Goal: Task Accomplishment & Management: Manage account settings

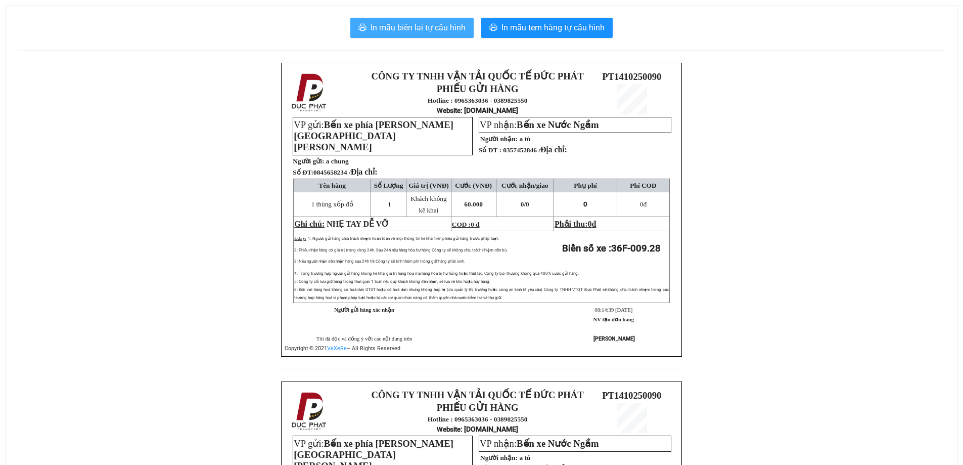
click at [436, 32] on span "In mẫu biên lai tự cấu hình" at bounding box center [418, 27] width 95 height 13
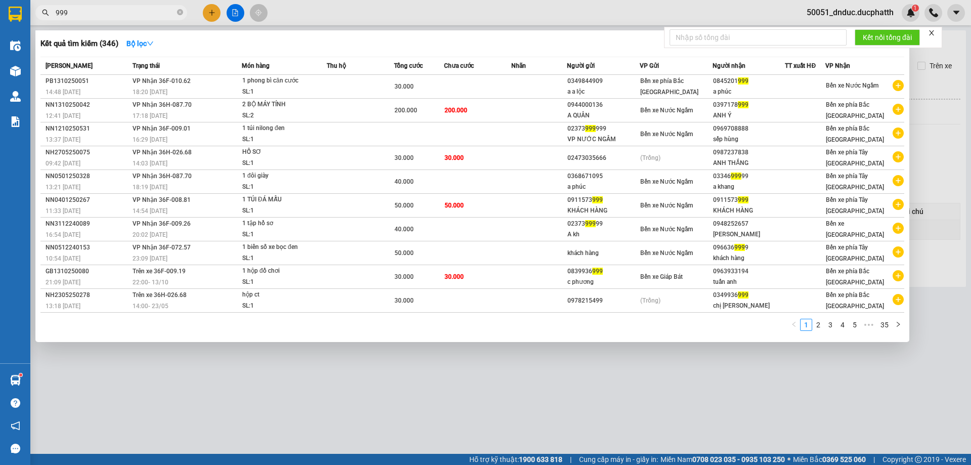
click at [152, 11] on input "999" at bounding box center [115, 12] width 119 height 11
click at [142, 17] on input "999" at bounding box center [115, 12] width 119 height 11
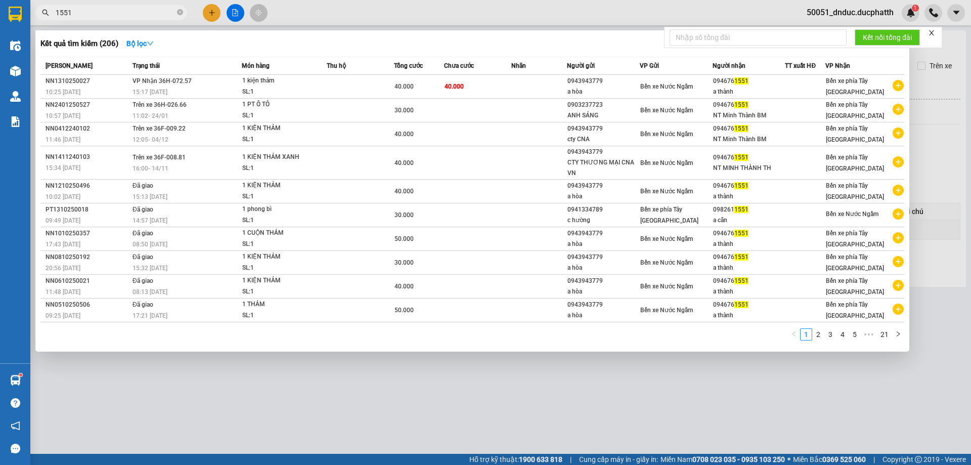
click at [296, 24] on div at bounding box center [485, 232] width 971 height 465
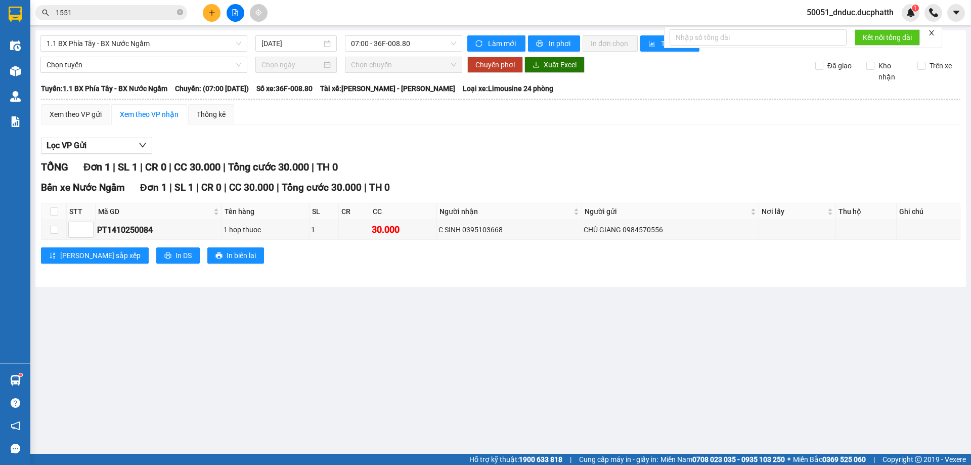
click at [121, 5] on span "1551" at bounding box center [111, 12] width 152 height 15
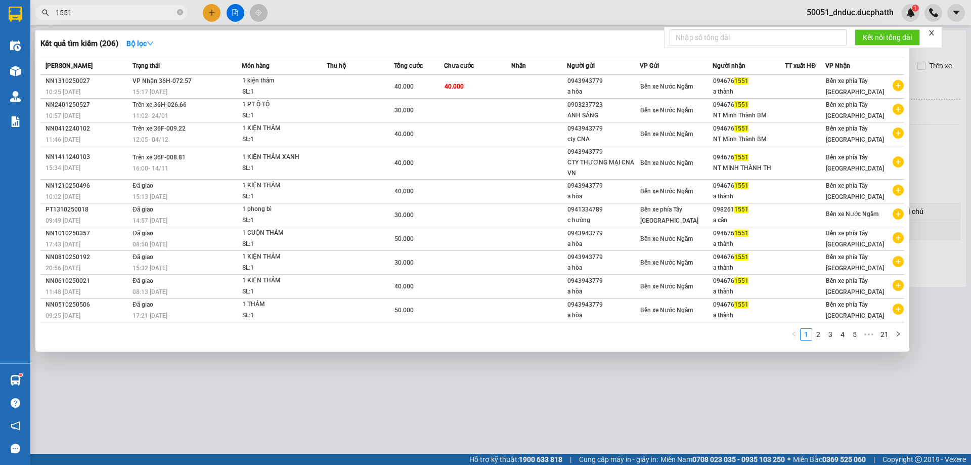
click at [144, 14] on input "1551" at bounding box center [115, 12] width 119 height 11
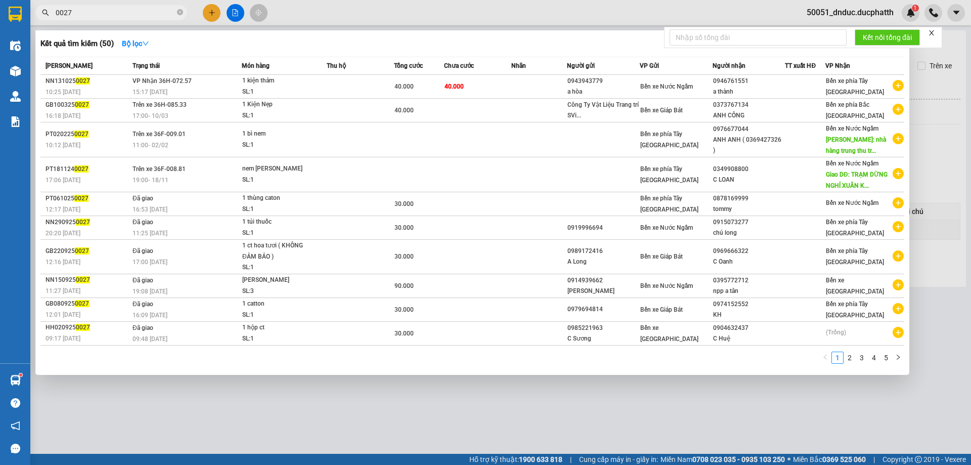
click at [85, 15] on input "0027" at bounding box center [115, 12] width 119 height 11
click at [82, 15] on input "0027" at bounding box center [115, 12] width 119 height 11
click at [83, 13] on input "0027" at bounding box center [115, 12] width 119 height 11
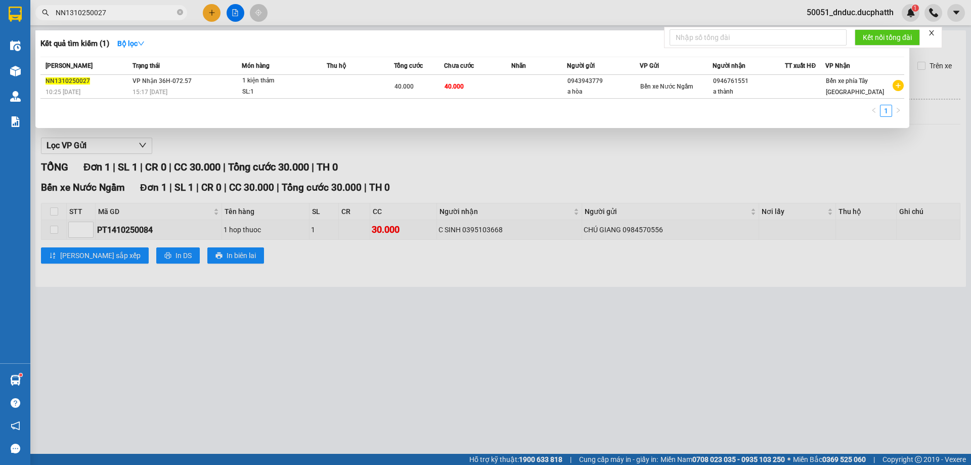
click at [79, 13] on input "NN1310250027" at bounding box center [115, 12] width 119 height 11
click at [74, 16] on input "NN1310250027" at bounding box center [115, 12] width 119 height 11
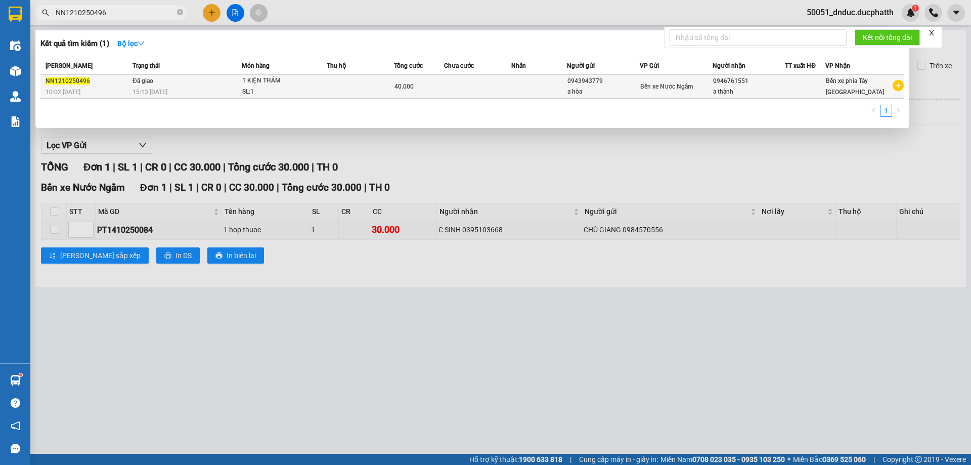
type input "NN1210250496"
click at [309, 95] on div "SL: 1" at bounding box center [280, 91] width 76 height 11
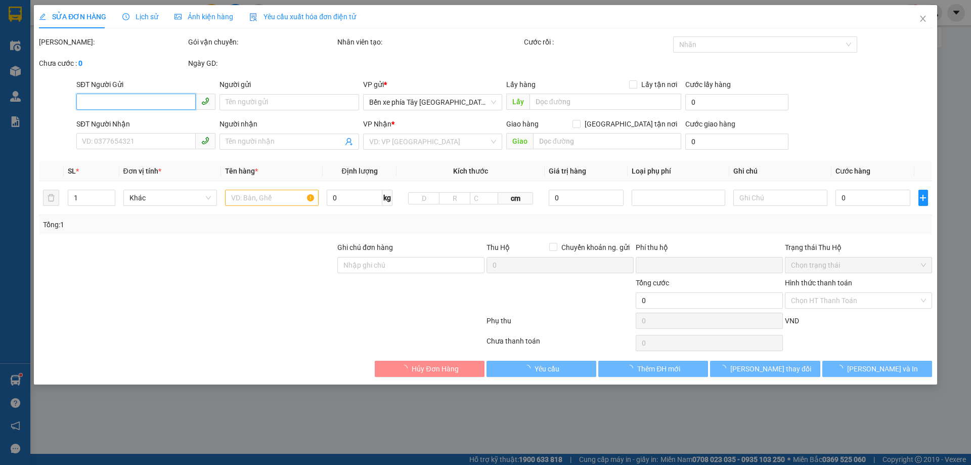
type input "0943943779"
type input "a hòa"
type input "0946761551"
type input "a thành"
type input "0"
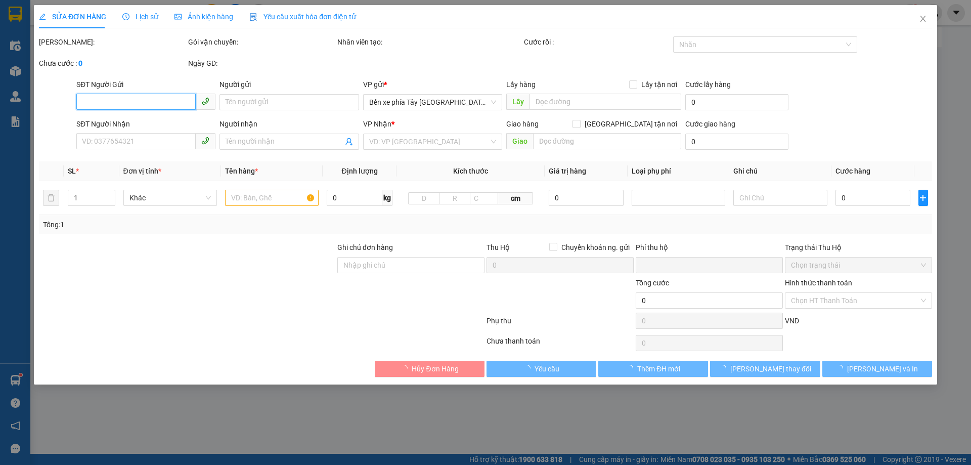
type input "40.000"
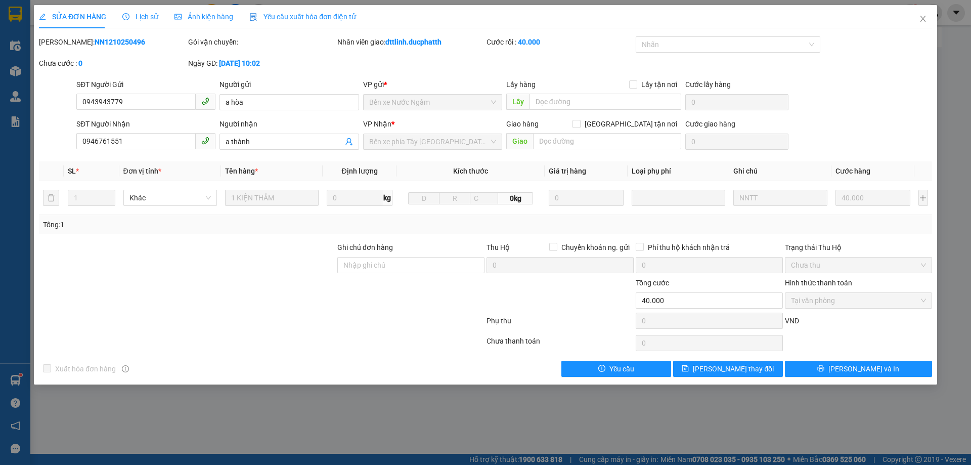
click at [141, 18] on span "Lịch sử" at bounding box center [140, 17] width 36 height 8
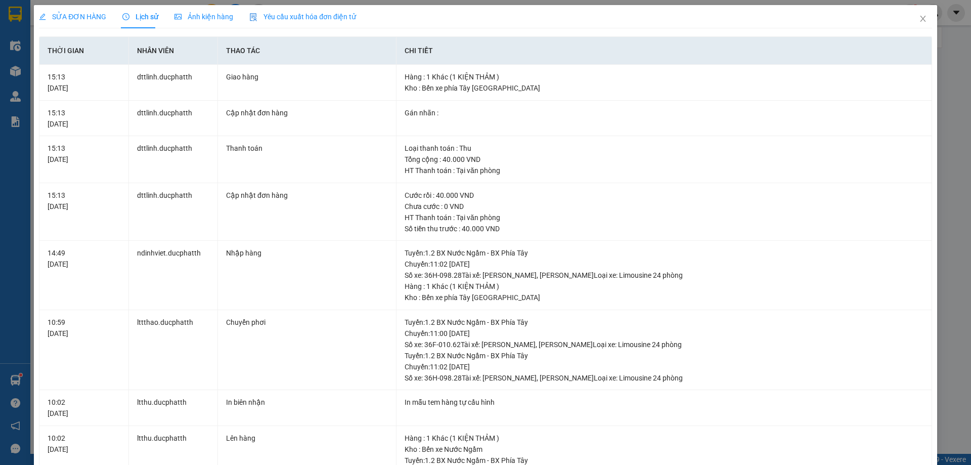
click at [88, 20] on span "SỬA ĐƠN HÀNG" at bounding box center [72, 17] width 67 height 8
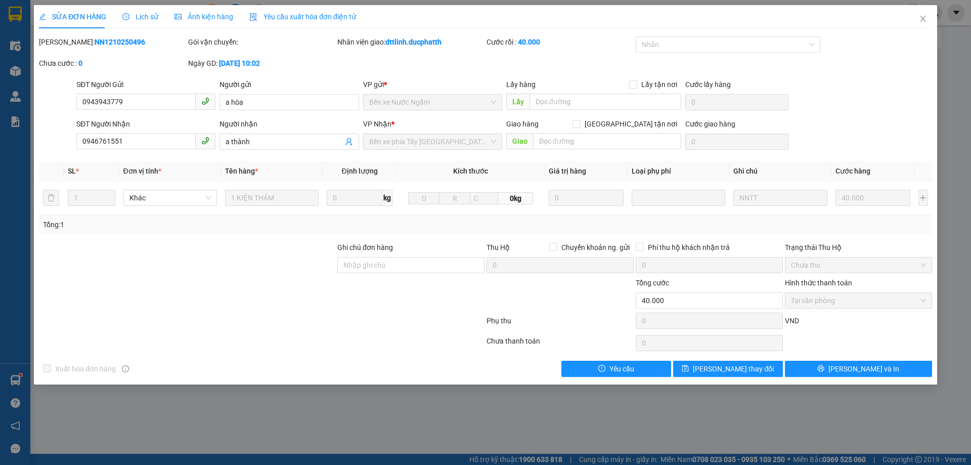
click at [262, 255] on div at bounding box center [187, 259] width 298 height 35
click at [928, 16] on span "Close" at bounding box center [922, 19] width 28 height 28
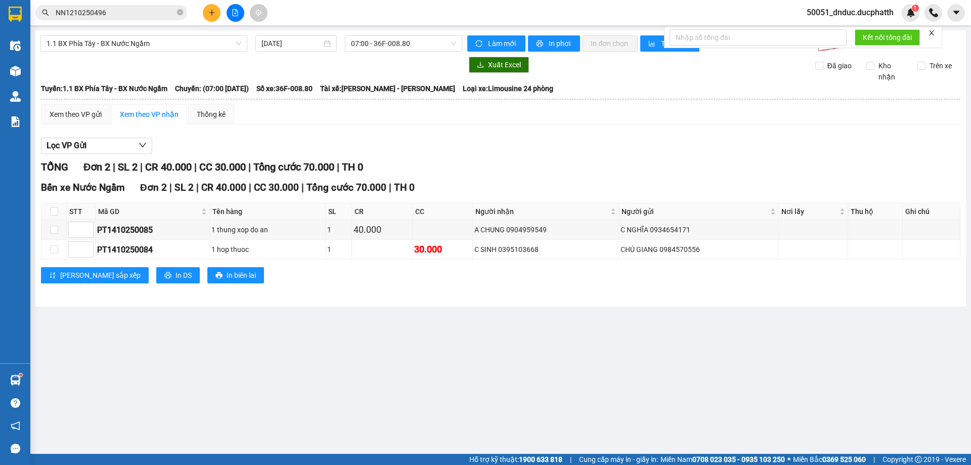
click at [250, 69] on div at bounding box center [251, 65] width 422 height 16
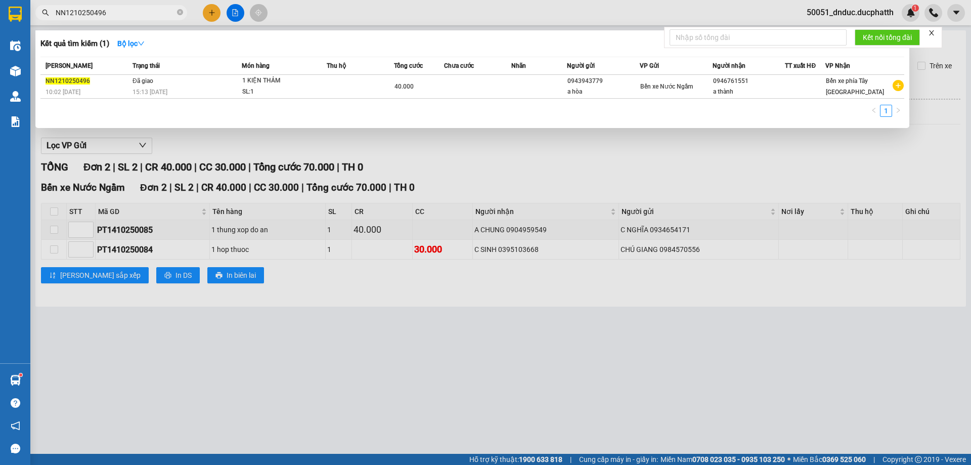
click at [129, 13] on input "NN1210250496" at bounding box center [115, 12] width 119 height 11
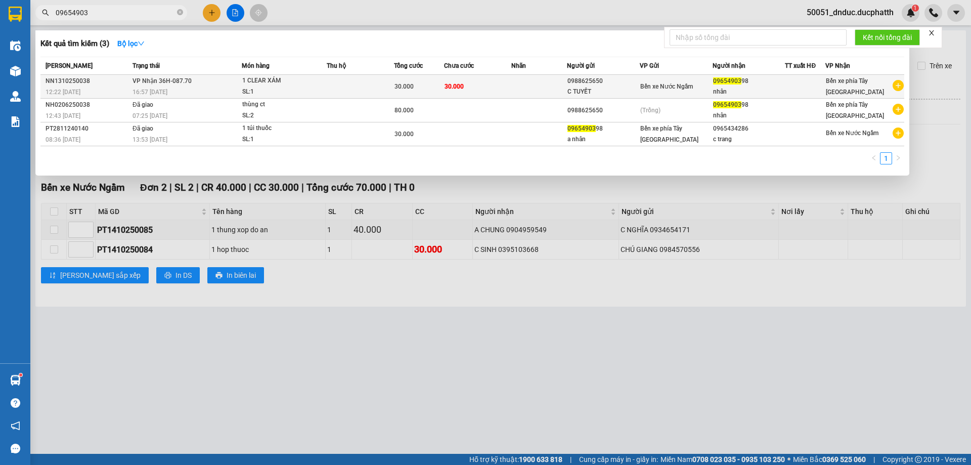
type input "09654903"
click at [326, 86] on span "1 CLEAR XÁM SL: 1" at bounding box center [284, 86] width 84 height 22
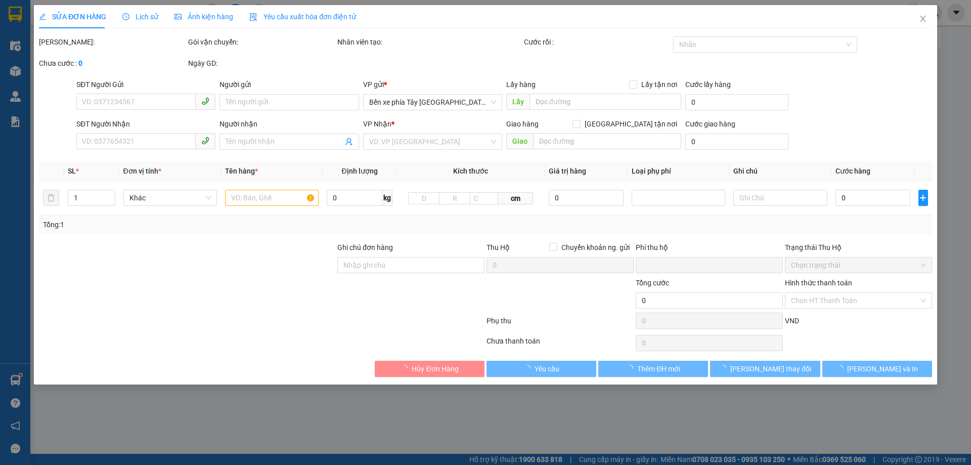
click at [312, 277] on div at bounding box center [187, 294] width 298 height 35
type input "0988625650"
type input "C TUYẾT"
type input "0965490398"
type input "nhân"
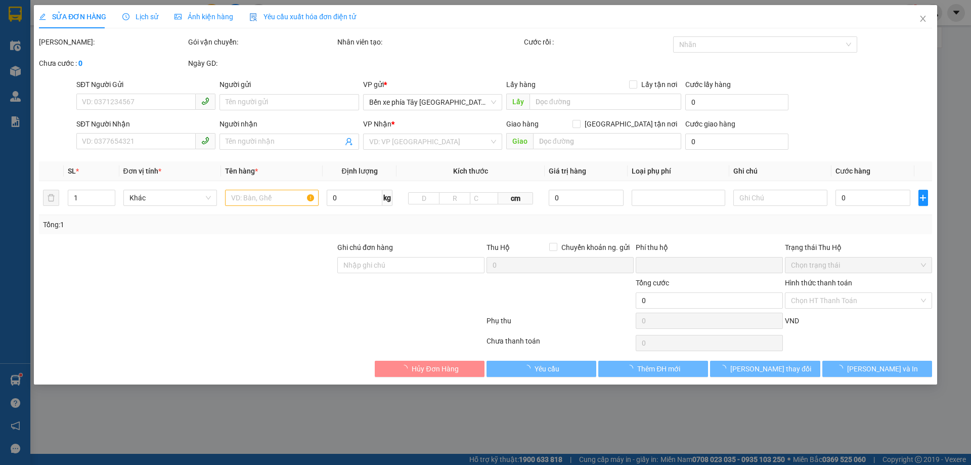
type input "0"
type input "30.000"
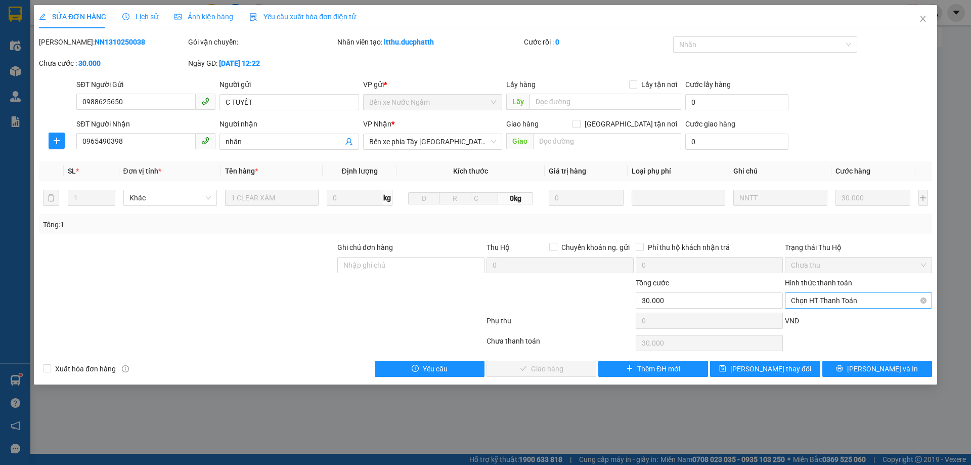
click at [860, 297] on span "Chọn HT Thanh Toán" at bounding box center [858, 300] width 135 height 15
click at [824, 321] on div "Tại văn phòng" at bounding box center [858, 320] width 135 height 11
type input "0"
click at [559, 365] on span "Lưu và Giao hàng" at bounding box center [553, 368] width 97 height 11
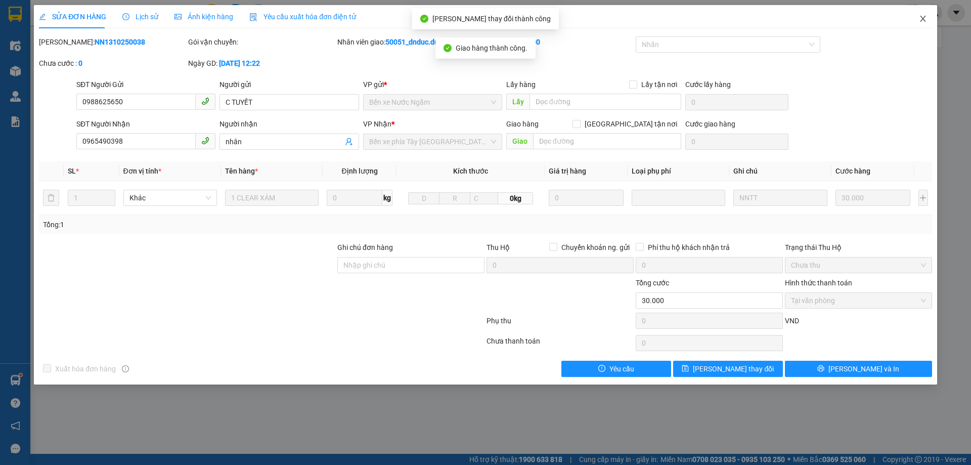
click at [920, 25] on span "Close" at bounding box center [922, 19] width 28 height 28
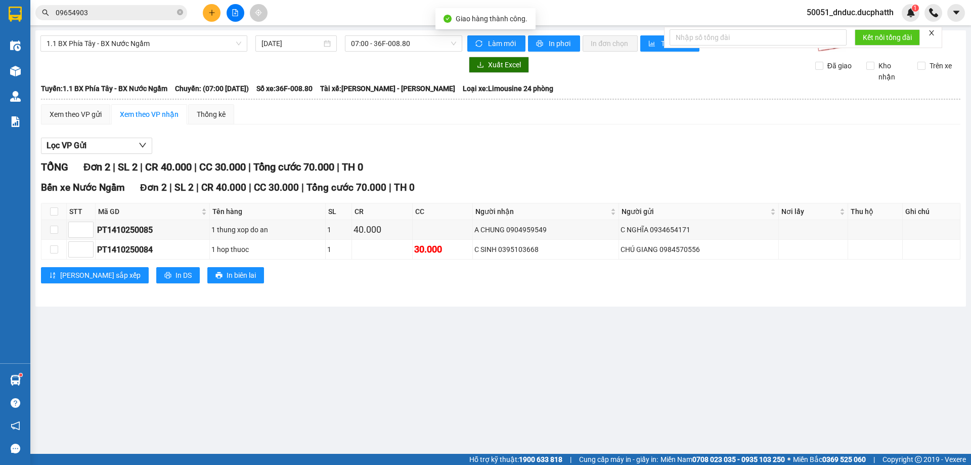
click at [777, 117] on div "Xem theo VP gửi Xem theo VP nhận Thống kê" at bounding box center [500, 114] width 919 height 20
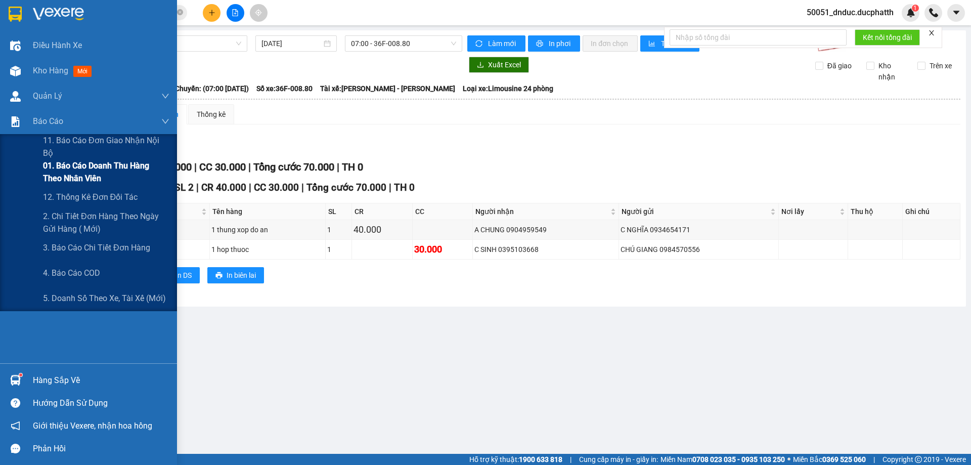
click at [62, 178] on span "01. Báo cáo doanh thu hàng theo nhân viên" at bounding box center [106, 171] width 126 height 25
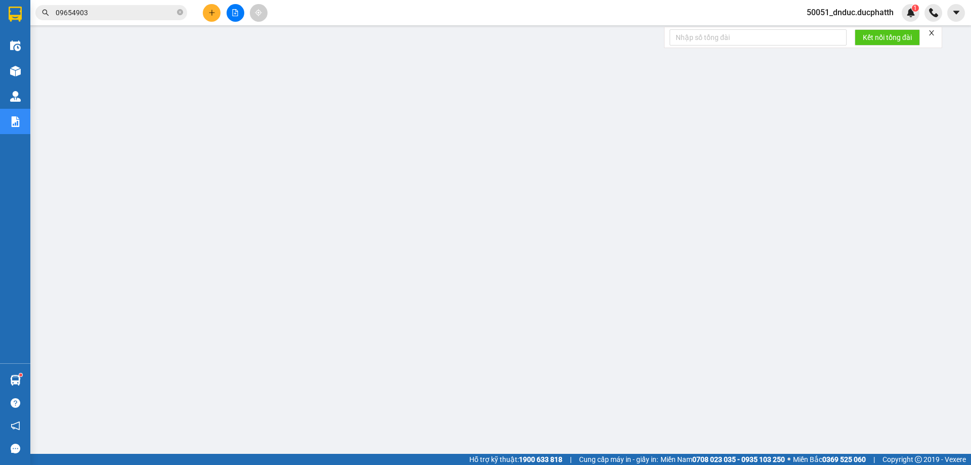
click at [872, 9] on span "50051_dnduc.ducphatth" at bounding box center [849, 12] width 103 height 13
click at [816, 34] on span "Đăng xuất" at bounding box center [854, 31] width 82 height 11
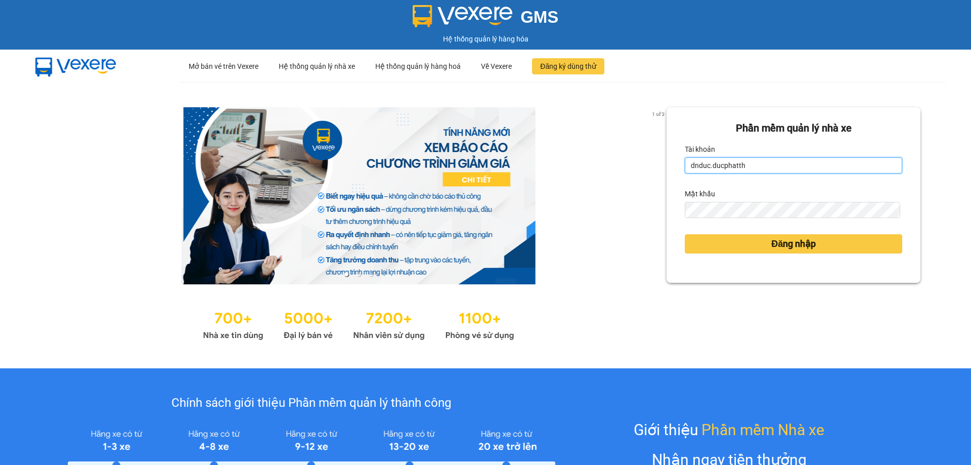
click at [798, 173] on input "dnduc.ducphatth" at bounding box center [792, 165] width 217 height 16
type input "lequanganh.ducphatth"
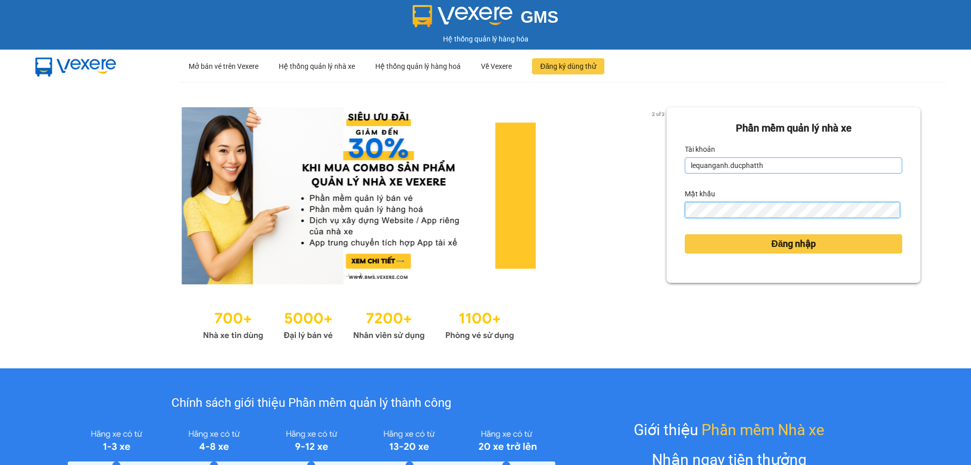
click at [684, 234] on button "Đăng nhập" at bounding box center [792, 243] width 217 height 19
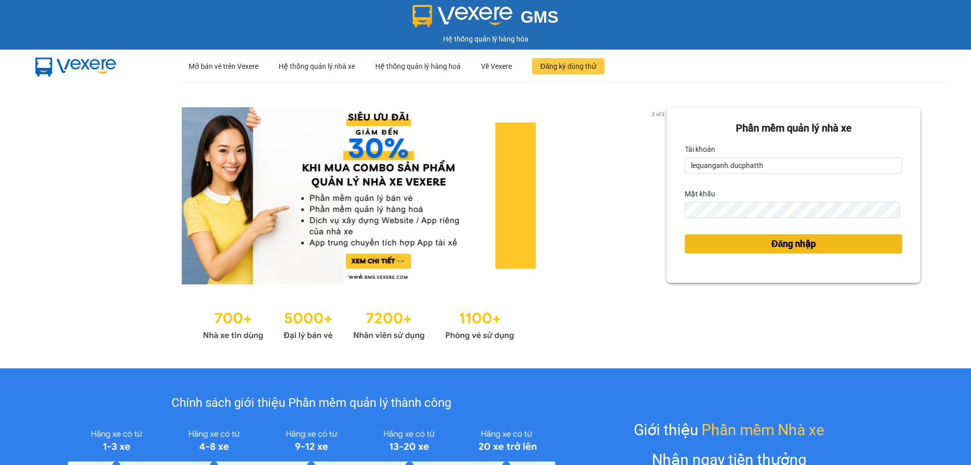
click at [805, 242] on span "Đăng nhập" at bounding box center [793, 244] width 44 height 14
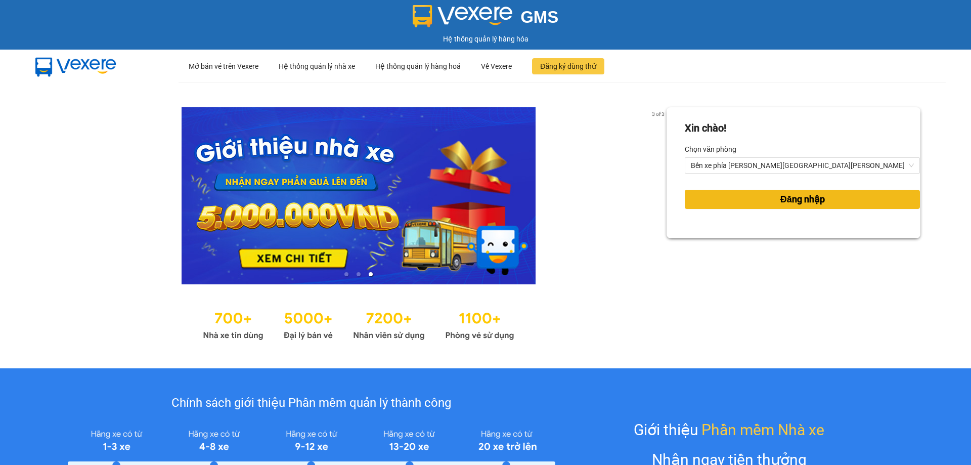
click at [781, 196] on span "Đăng nhập" at bounding box center [802, 199] width 44 height 14
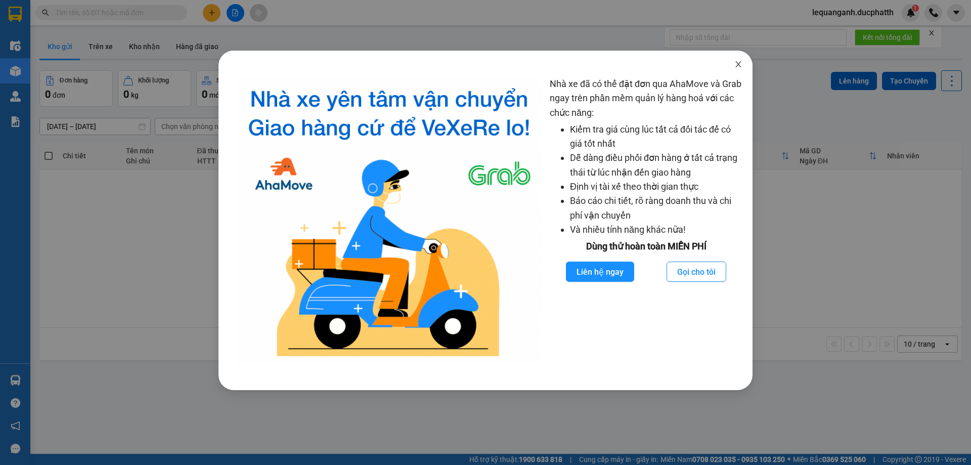
click at [744, 65] on span "Close" at bounding box center [738, 65] width 28 height 28
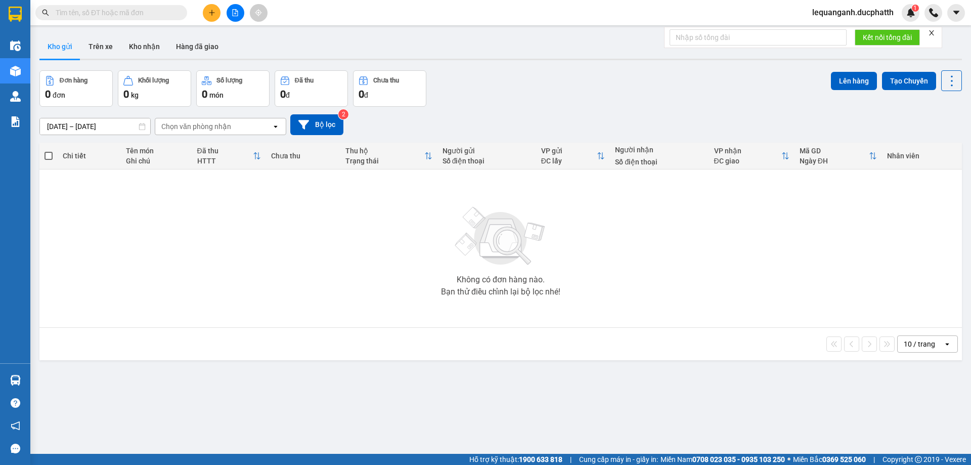
click at [648, 98] on div "Đơn hàng 0 đơn Khối lượng 0 kg Số lượng 0 món Đã thu 0 đ Chưa thu 0 đ Lên hàng …" at bounding box center [500, 88] width 922 height 36
click at [135, 42] on button "Kho nhận" at bounding box center [144, 46] width 47 height 24
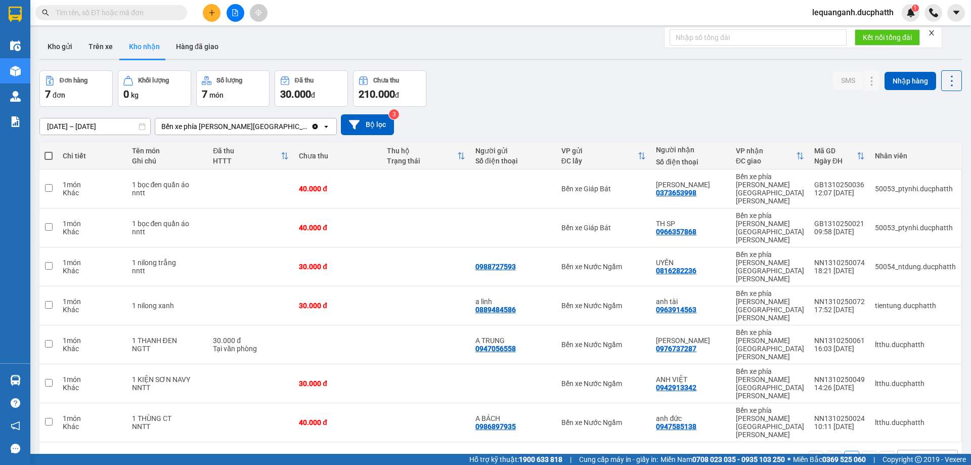
click at [125, 16] on input "text" at bounding box center [115, 12] width 119 height 11
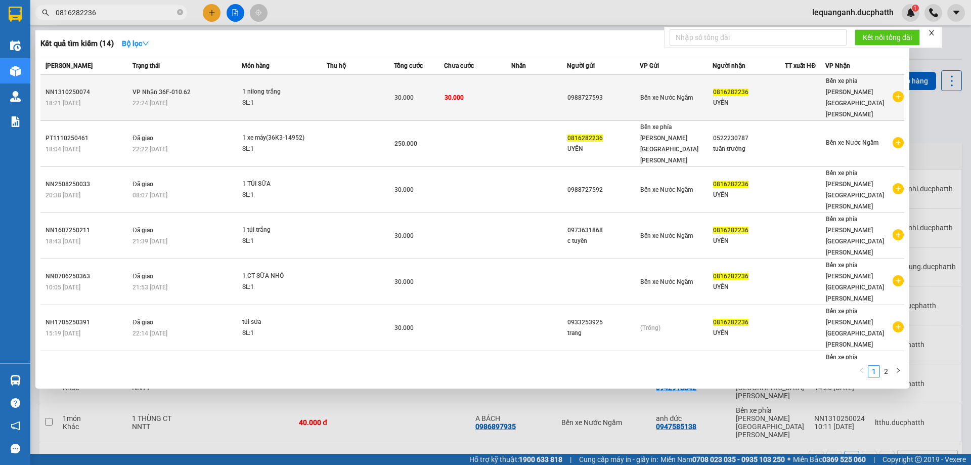
type input "0816282236"
click at [386, 81] on td at bounding box center [360, 98] width 67 height 46
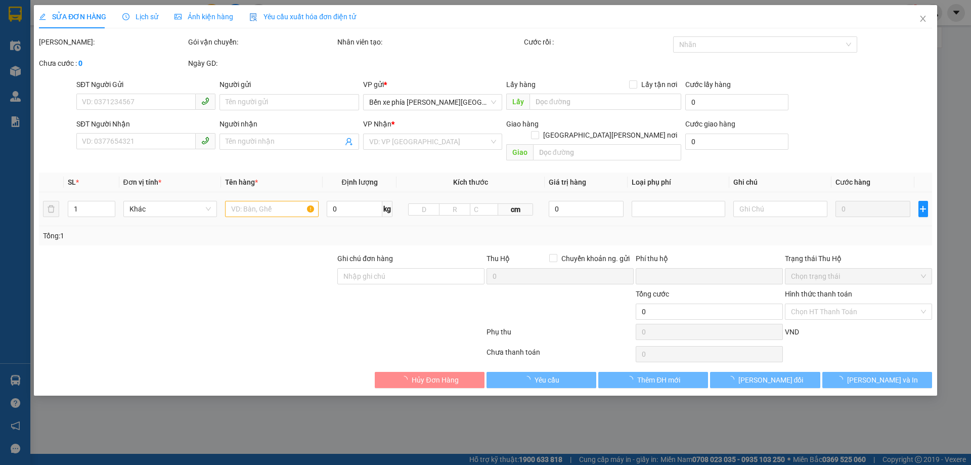
click at [251, 259] on div at bounding box center [187, 270] width 298 height 35
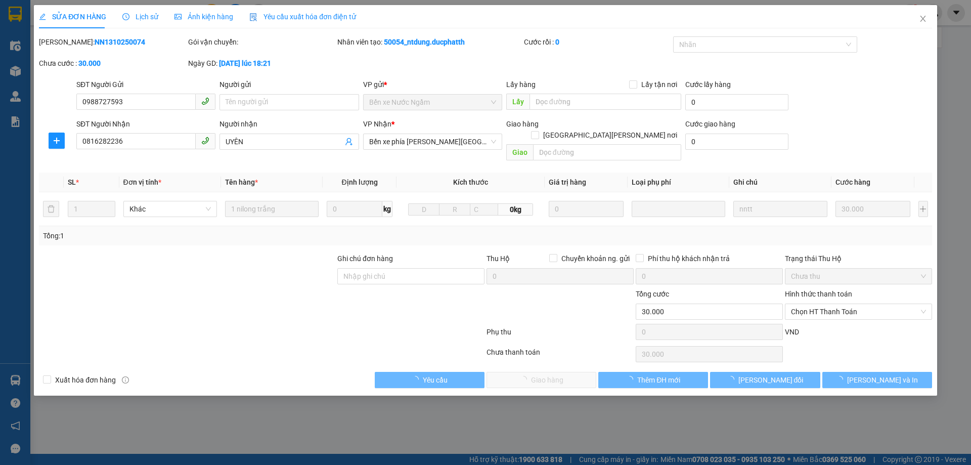
type input "0988727593"
type input "0816282236"
type input "UYÊN"
type input "0"
type input "30.000"
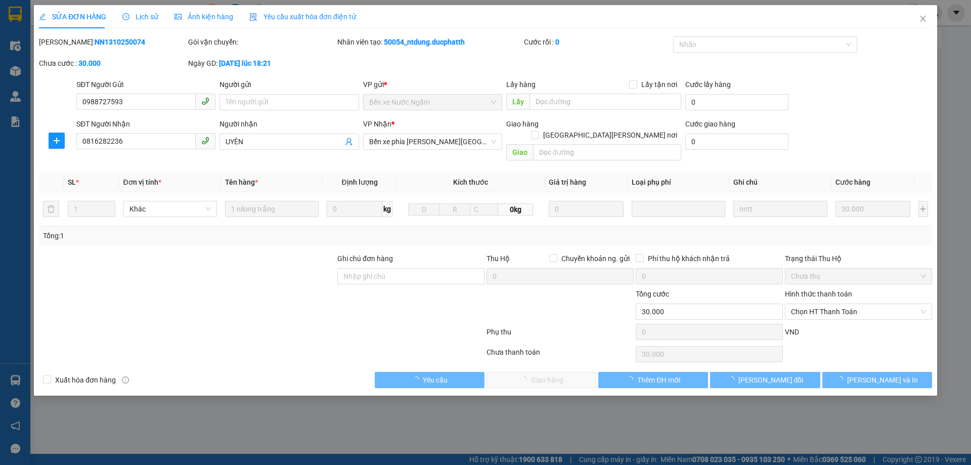
type input "30.000"
click at [287, 270] on div at bounding box center [187, 270] width 298 height 35
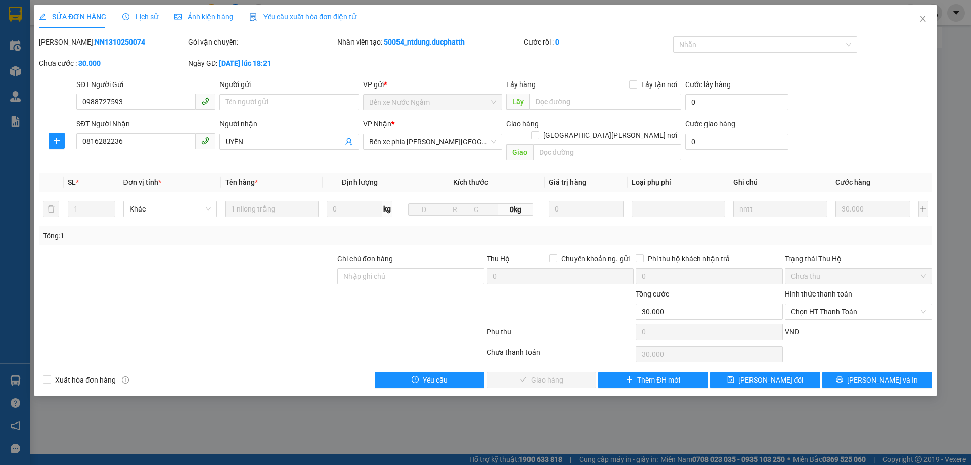
click at [252, 262] on div at bounding box center [187, 270] width 298 height 35
click at [256, 259] on div at bounding box center [187, 270] width 298 height 35
click at [263, 253] on div at bounding box center [187, 270] width 298 height 35
click at [392, 268] on input "Ghi chú đơn hàng" at bounding box center [410, 276] width 147 height 16
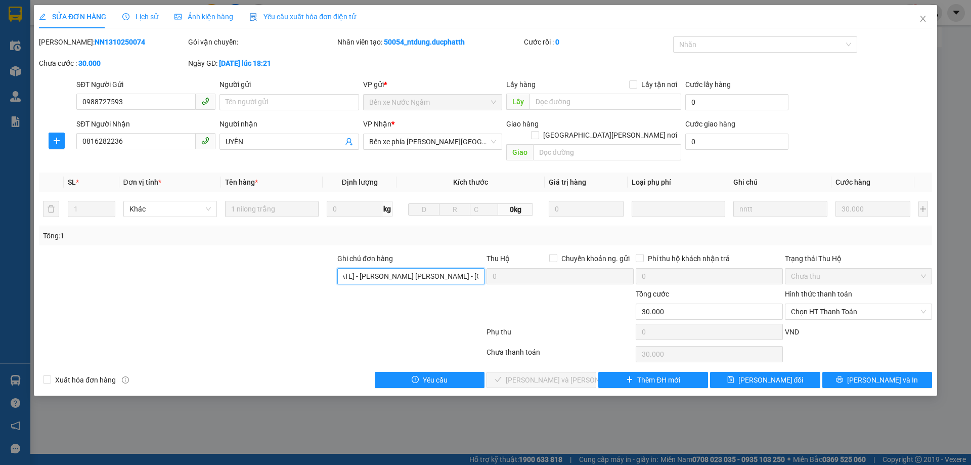
scroll to position [0, 37]
click at [885, 304] on span "Chọn HT Thanh Toán" at bounding box center [858, 311] width 135 height 15
type input "CK 8H44 14/10 - NGUYEN THI THUONG UYEN - VIETIN"
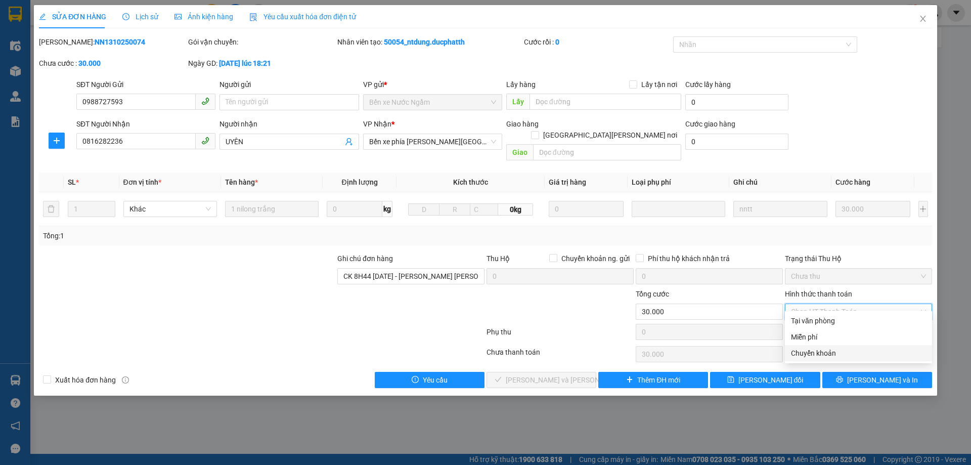
click at [843, 349] on div "Chuyển khoản" at bounding box center [858, 352] width 135 height 11
type input "0"
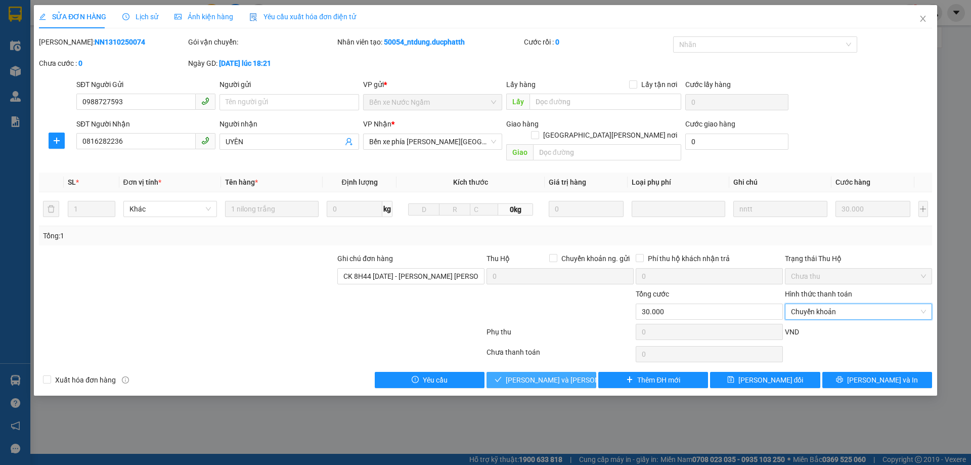
click at [581, 372] on button "Lưu và Giao hàng" at bounding box center [541, 380] width 110 height 16
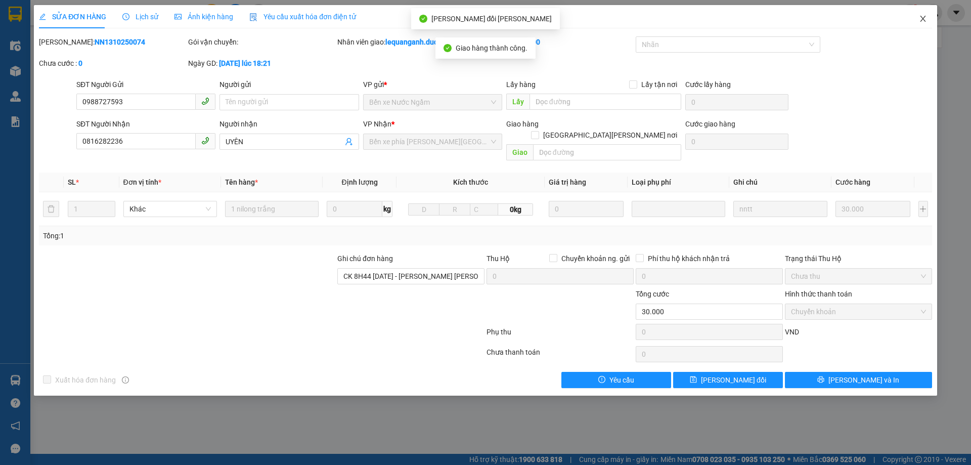
click at [925, 21] on icon "close" at bounding box center [922, 19] width 6 height 6
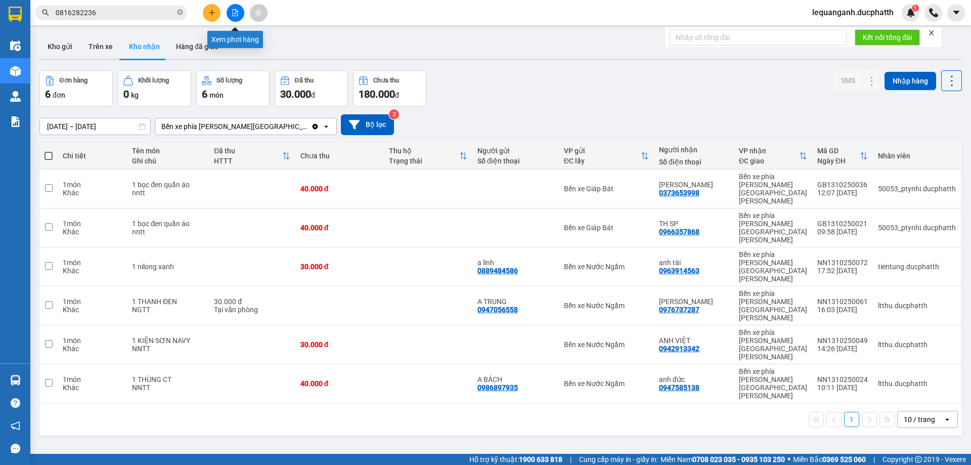
click at [238, 15] on icon "file-add" at bounding box center [236, 12] width 6 height 7
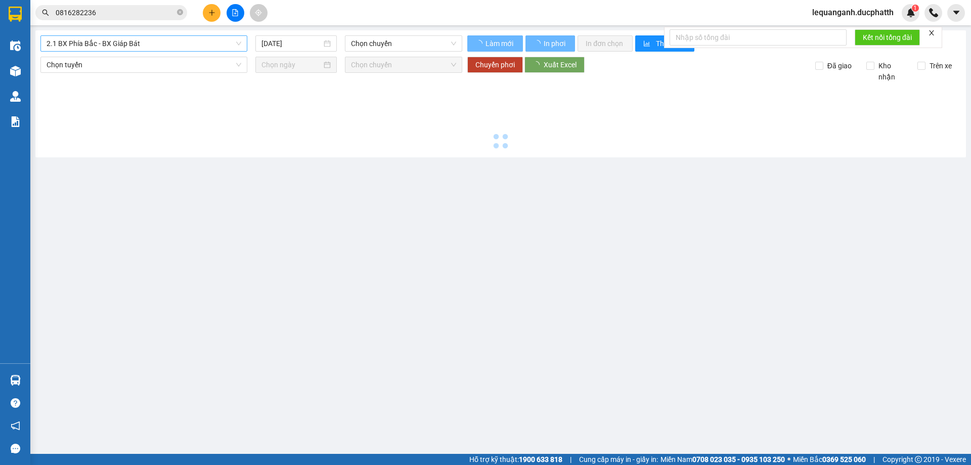
click at [169, 43] on span "2.1 BX Phía Bắc - BX Giáp Bát" at bounding box center [144, 43] width 195 height 15
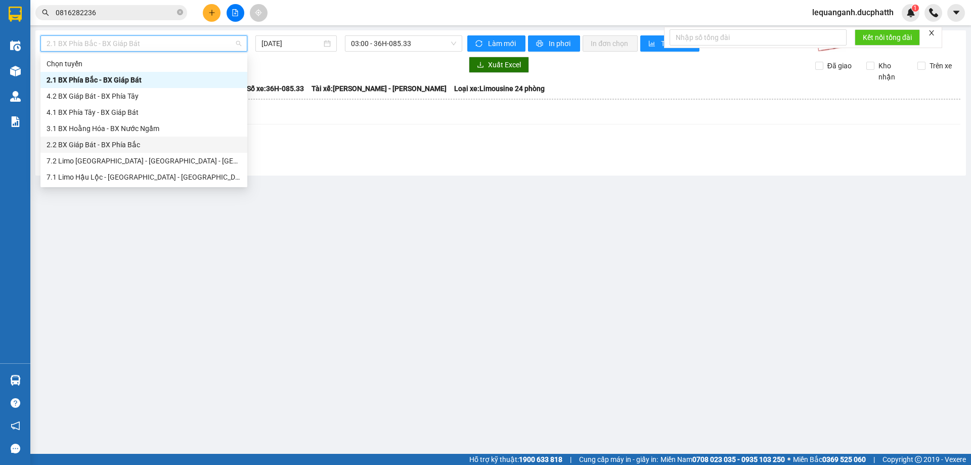
scroll to position [51, 0]
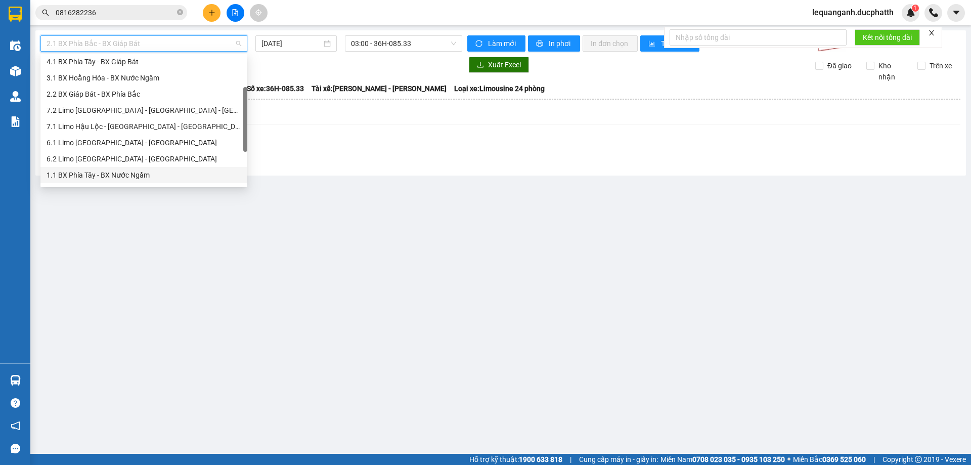
click at [137, 175] on div "1.1 BX Phía Tây - BX Nước Ngầm" at bounding box center [144, 174] width 195 height 11
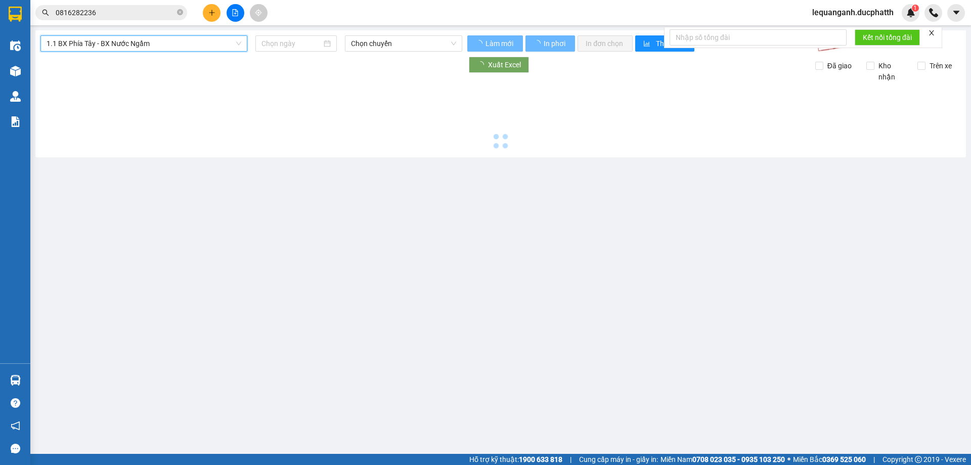
type input "14/10/2025"
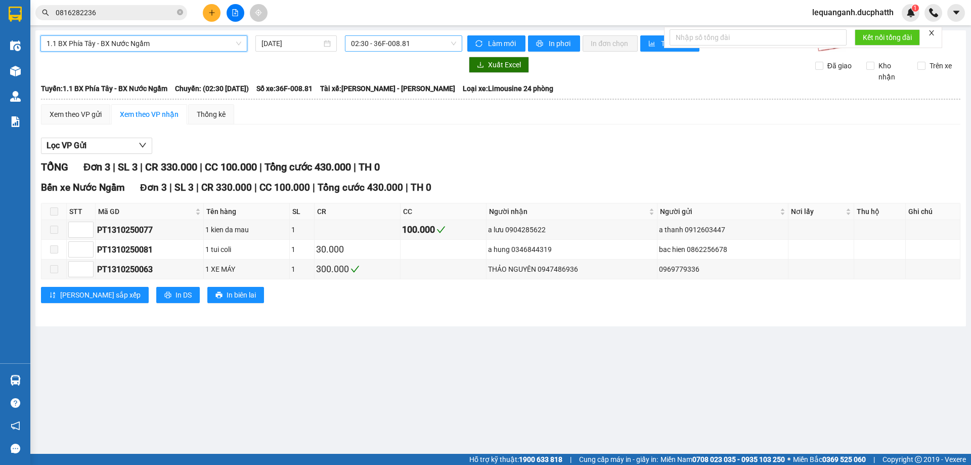
click at [368, 44] on span "02:30 - 36F-008.81" at bounding box center [403, 43] width 105 height 15
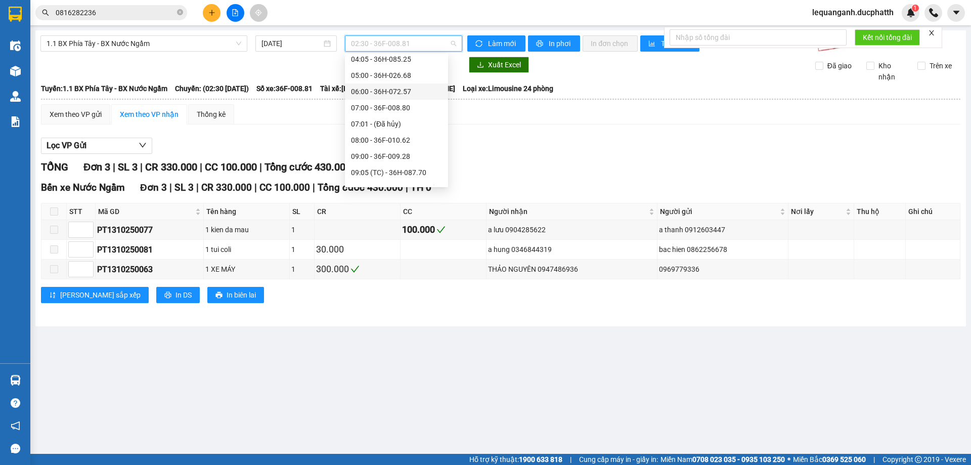
scroll to position [101, 0]
click at [415, 141] on div "09:05 (TC) - 36H-087.70" at bounding box center [396, 140] width 91 height 11
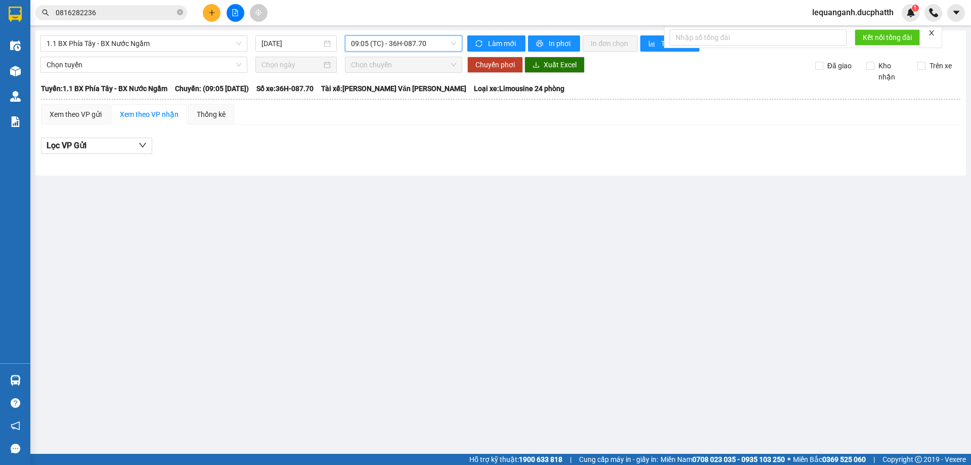
click at [370, 46] on span "09:05 (TC) - 36H-087.70" at bounding box center [403, 43] width 105 height 15
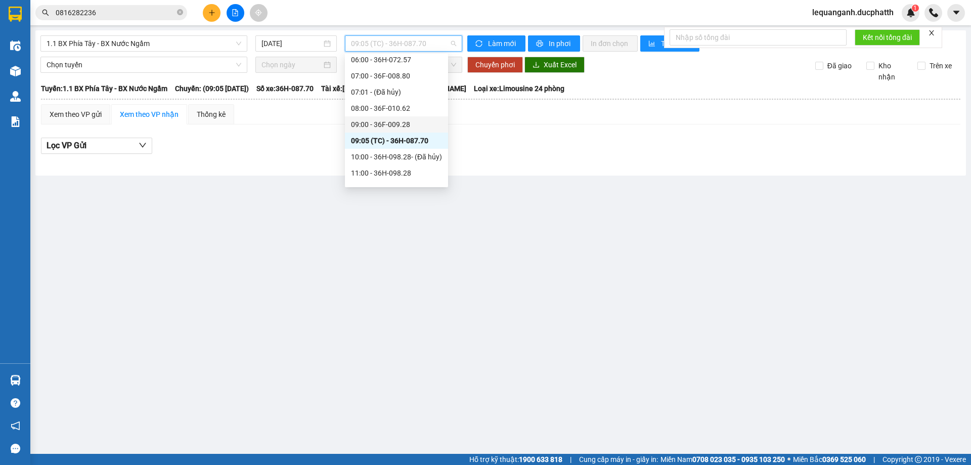
click at [401, 122] on div "09:00 - 36F-009.28" at bounding box center [396, 124] width 91 height 11
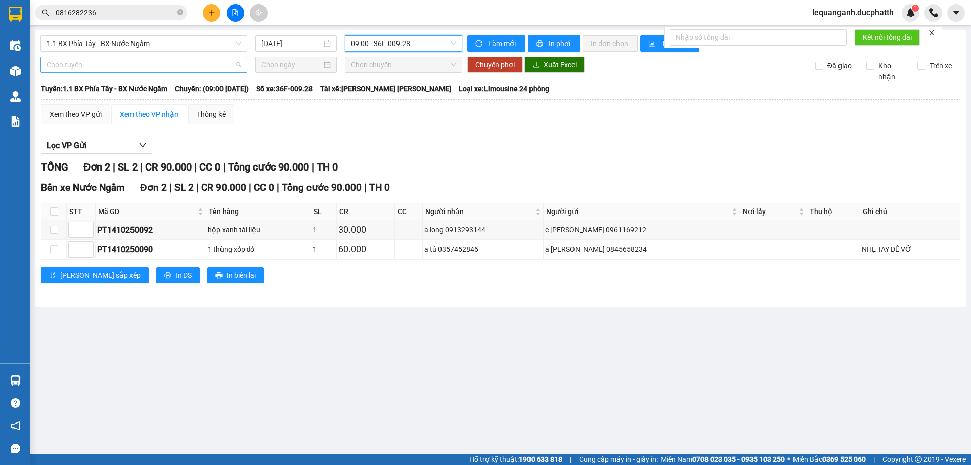
click at [163, 69] on span "Chọn tuyến" at bounding box center [144, 64] width 195 height 15
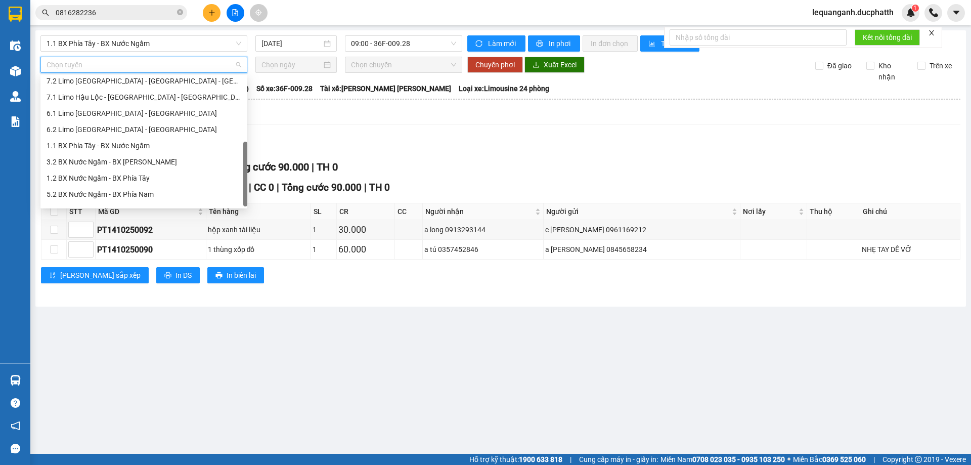
scroll to position [113, 0]
click at [136, 135] on div "1.1 BX Phía Tây - BX Nước Ngầm" at bounding box center [144, 133] width 195 height 11
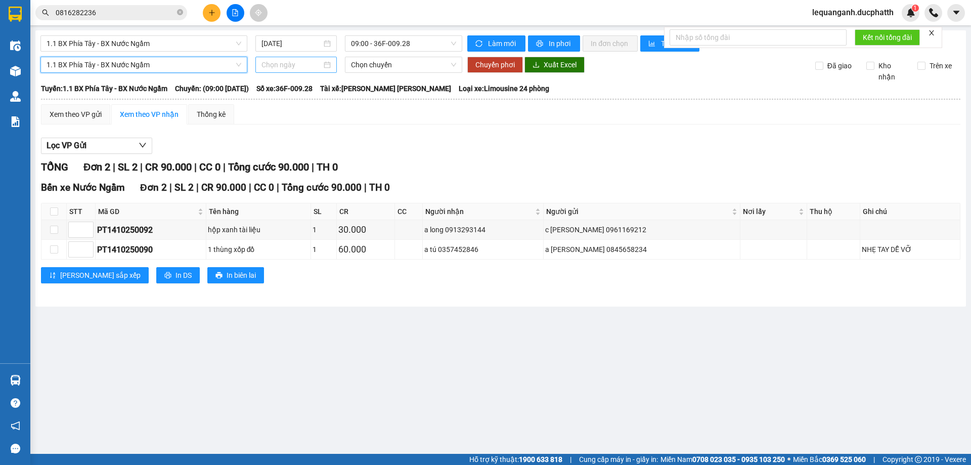
click at [307, 65] on input at bounding box center [291, 64] width 60 height 11
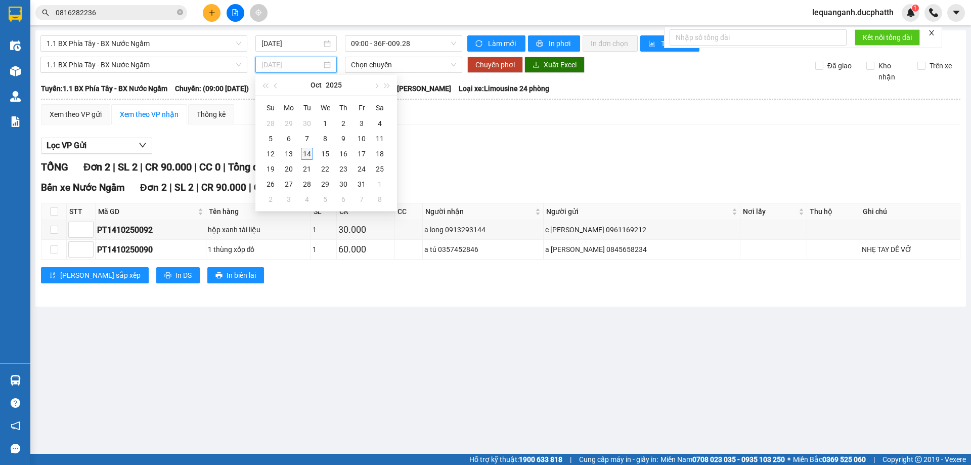
type input "14/10/2025"
click at [307, 151] on div "14" at bounding box center [307, 154] width 12 height 12
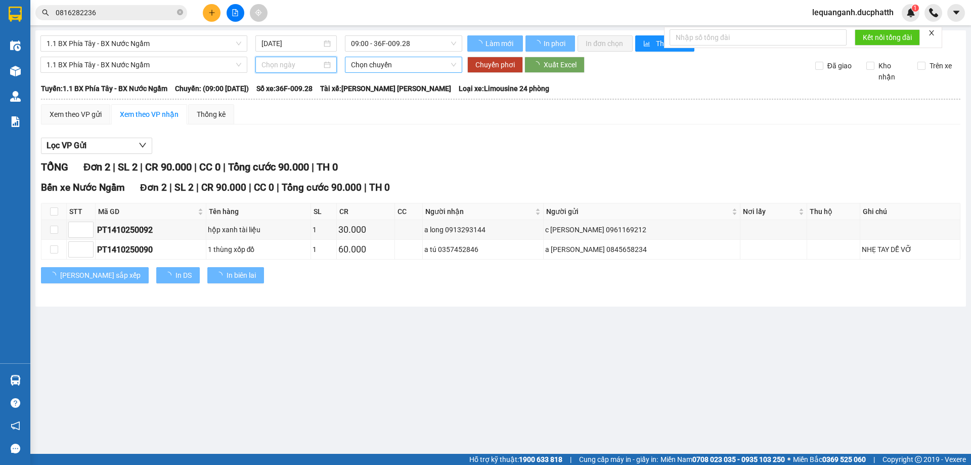
type input "14/10/2025"
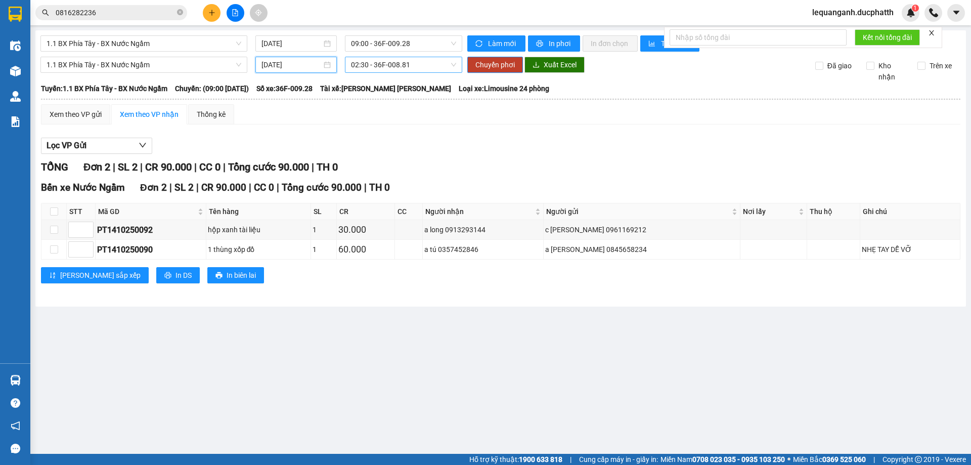
click at [391, 70] on span "02:30 - 36F-008.81" at bounding box center [403, 64] width 105 height 15
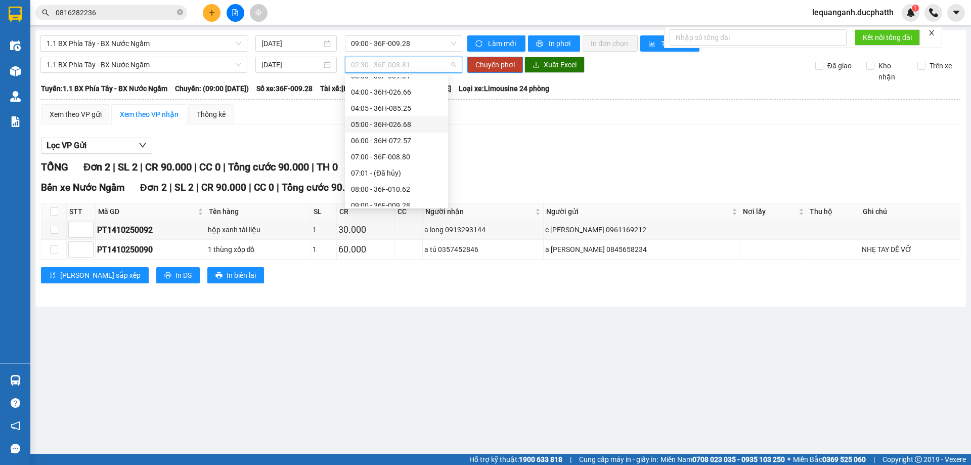
scroll to position [101, 0]
click at [415, 168] on div "09:05 (TC) - 36H-087.70" at bounding box center [396, 162] width 103 height 16
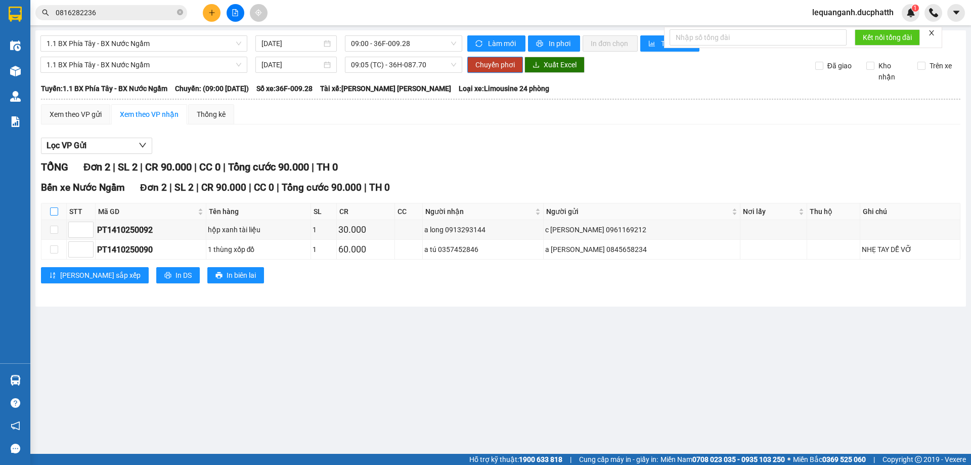
click at [57, 212] on input "checkbox" at bounding box center [54, 211] width 8 height 8
checkbox input "true"
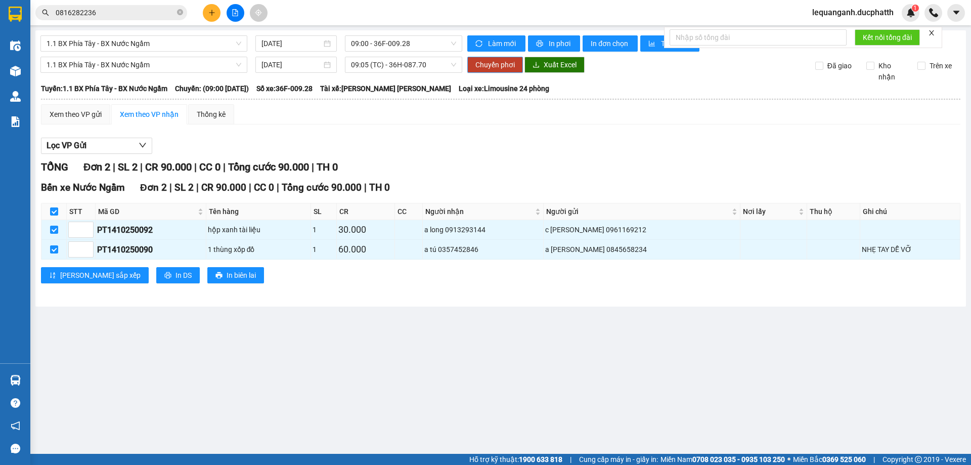
click at [495, 68] on span "Chuyển phơi" at bounding box center [494, 64] width 39 height 11
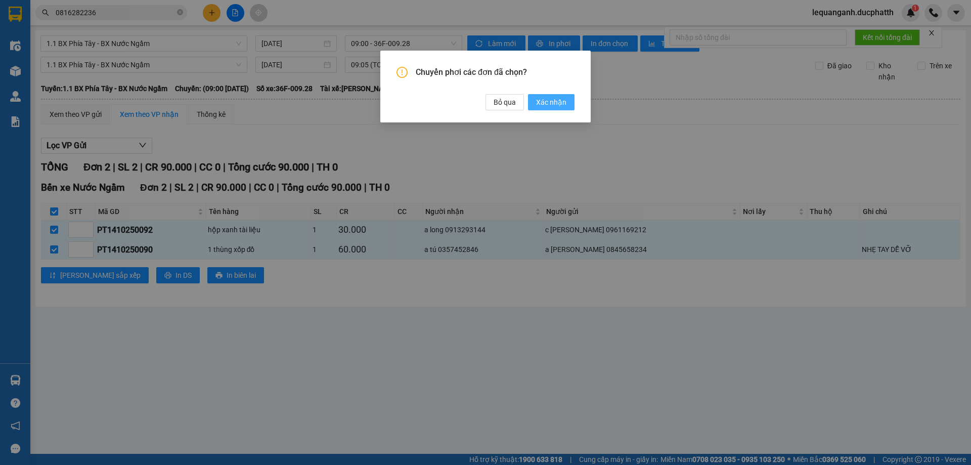
click at [562, 98] on span "Xác nhận" at bounding box center [551, 102] width 30 height 11
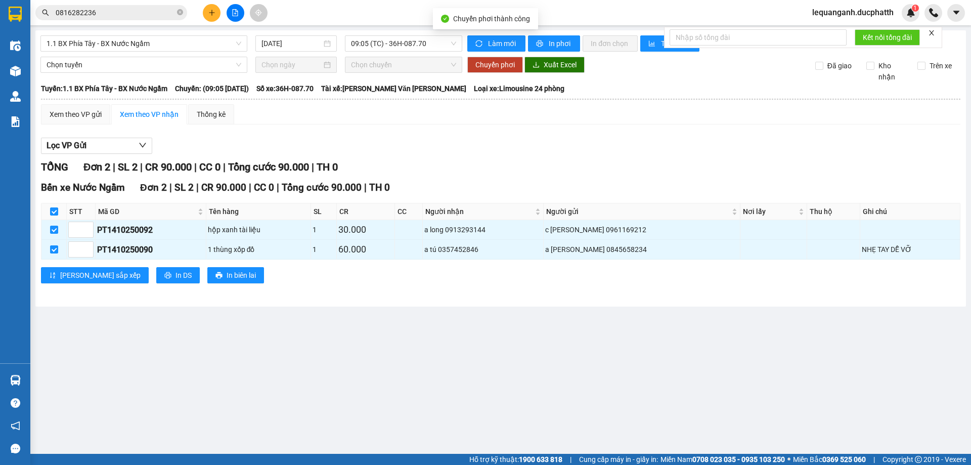
checkbox input "false"
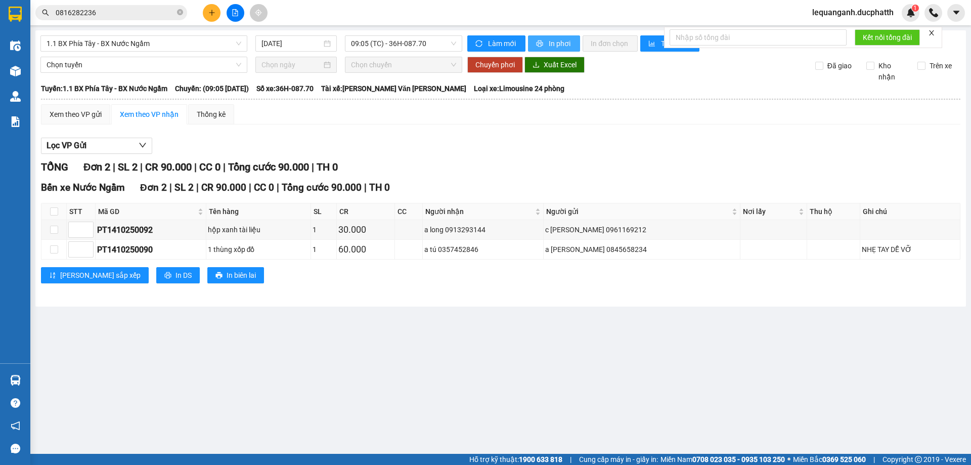
click at [568, 41] on span "In phơi" at bounding box center [559, 43] width 23 height 11
click at [234, 15] on icon "file-add" at bounding box center [235, 12] width 7 height 7
click at [359, 48] on span "09:05 (TC) - 36H-087.70" at bounding box center [403, 43] width 105 height 15
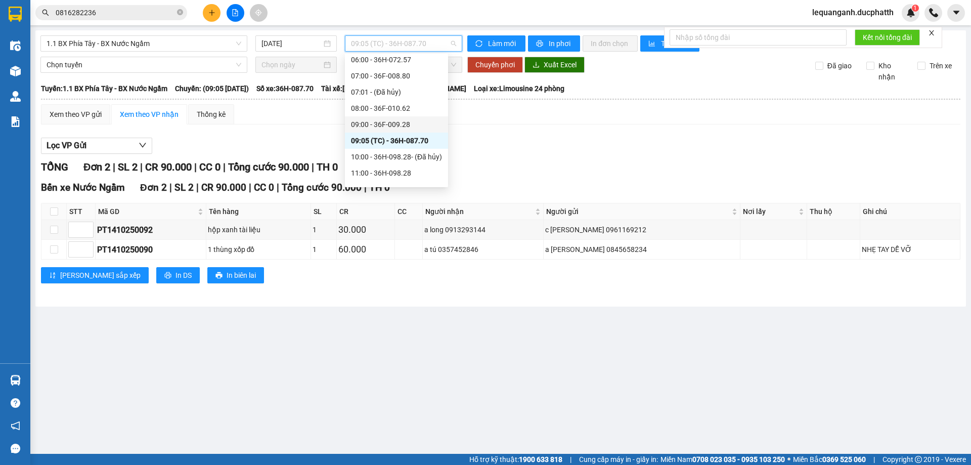
click at [401, 127] on div "09:00 - 36F-009.28" at bounding box center [396, 124] width 91 height 11
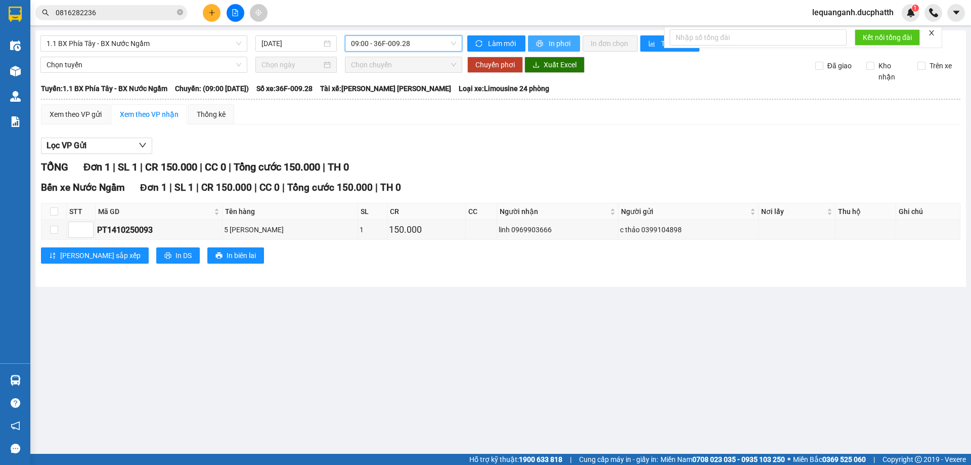
click at [549, 42] on span "In phơi" at bounding box center [559, 43] width 23 height 11
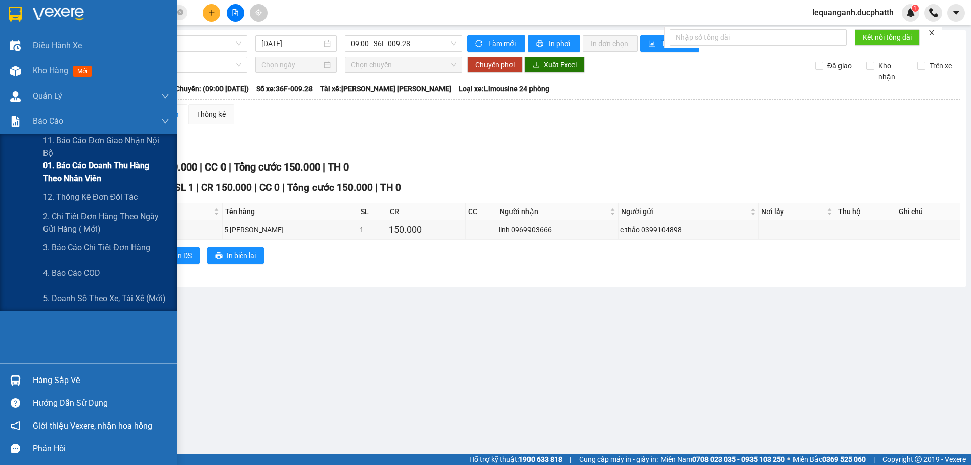
click at [64, 171] on span "01. Báo cáo doanh thu hàng theo nhân viên" at bounding box center [106, 171] width 126 height 25
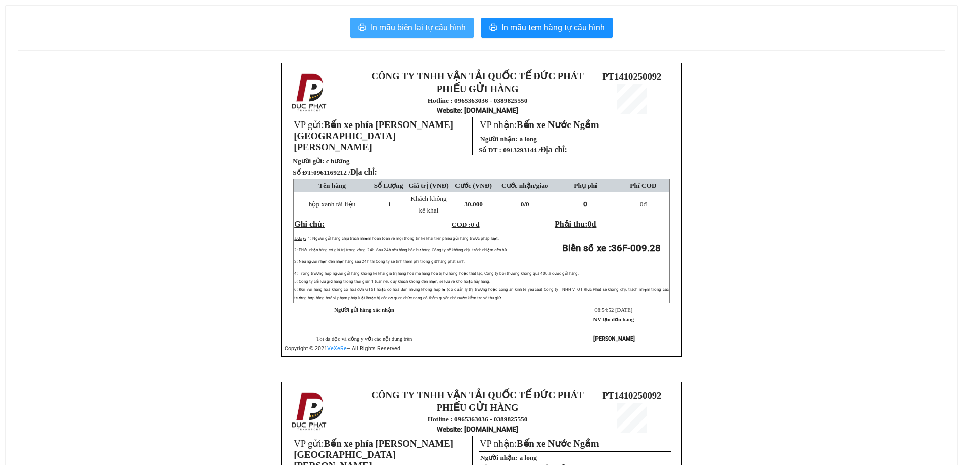
click at [439, 33] on span "In mẫu biên lai tự cấu hình" at bounding box center [418, 27] width 95 height 13
click at [422, 29] on span "In mẫu biên lai tự cấu hình" at bounding box center [418, 27] width 95 height 13
click at [444, 30] on span "In mẫu biên lai tự cấu hình" at bounding box center [418, 27] width 95 height 13
